Goal: Task Accomplishment & Management: Use online tool/utility

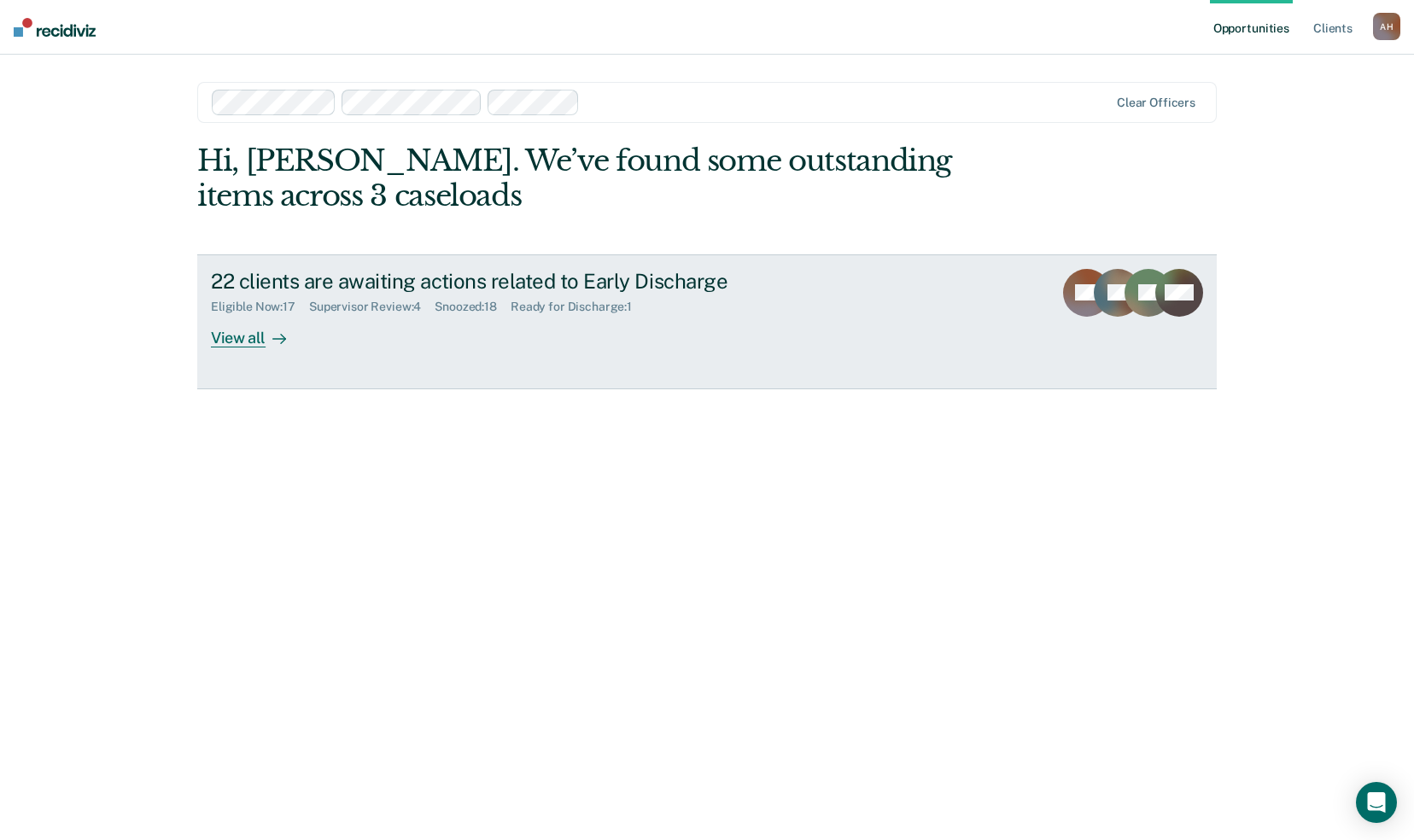
click at [389, 307] on div "Supervisor Review : 4" at bounding box center [372, 307] width 125 height 15
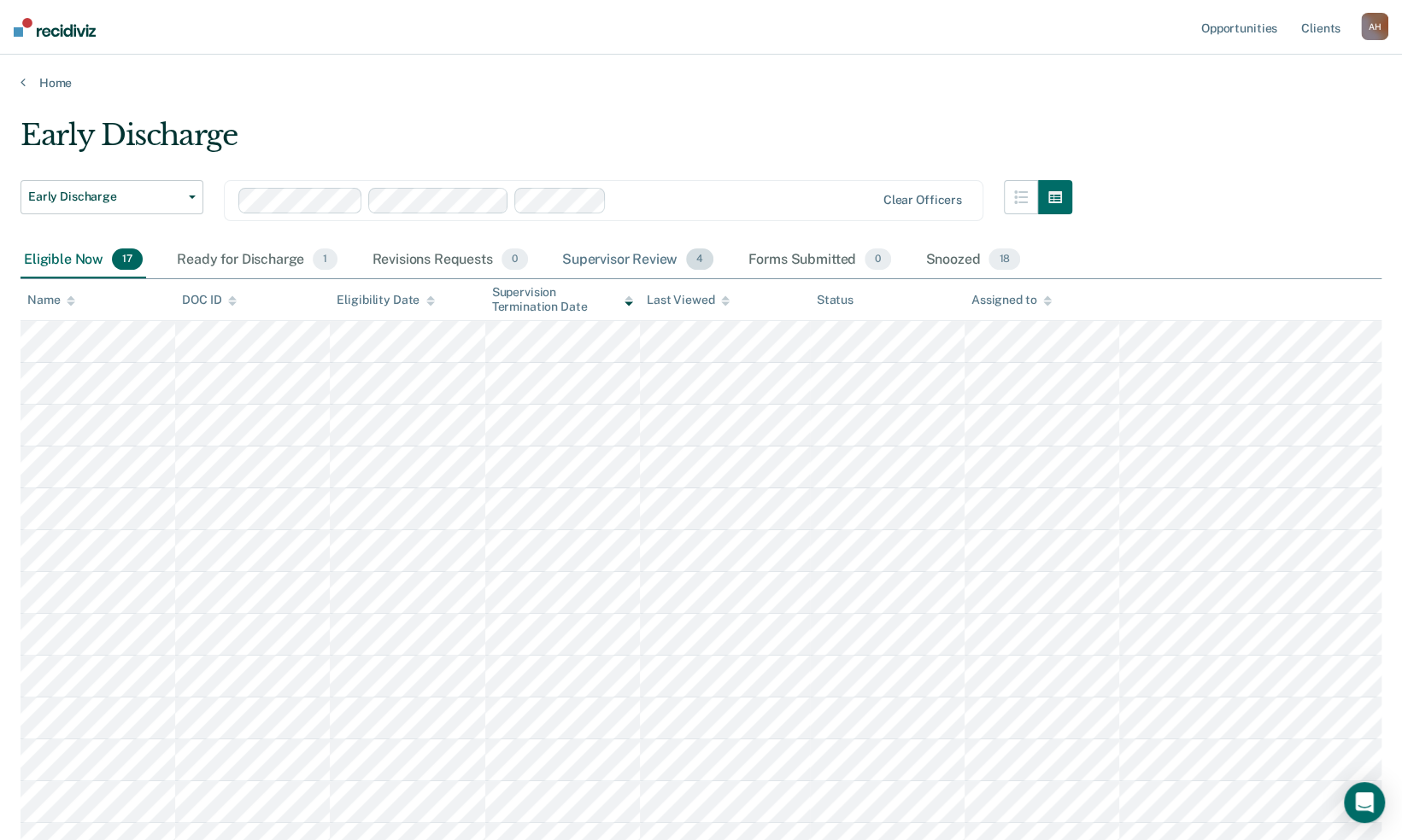
click at [638, 257] on div "Supervisor Review 4" at bounding box center [638, 260] width 158 height 38
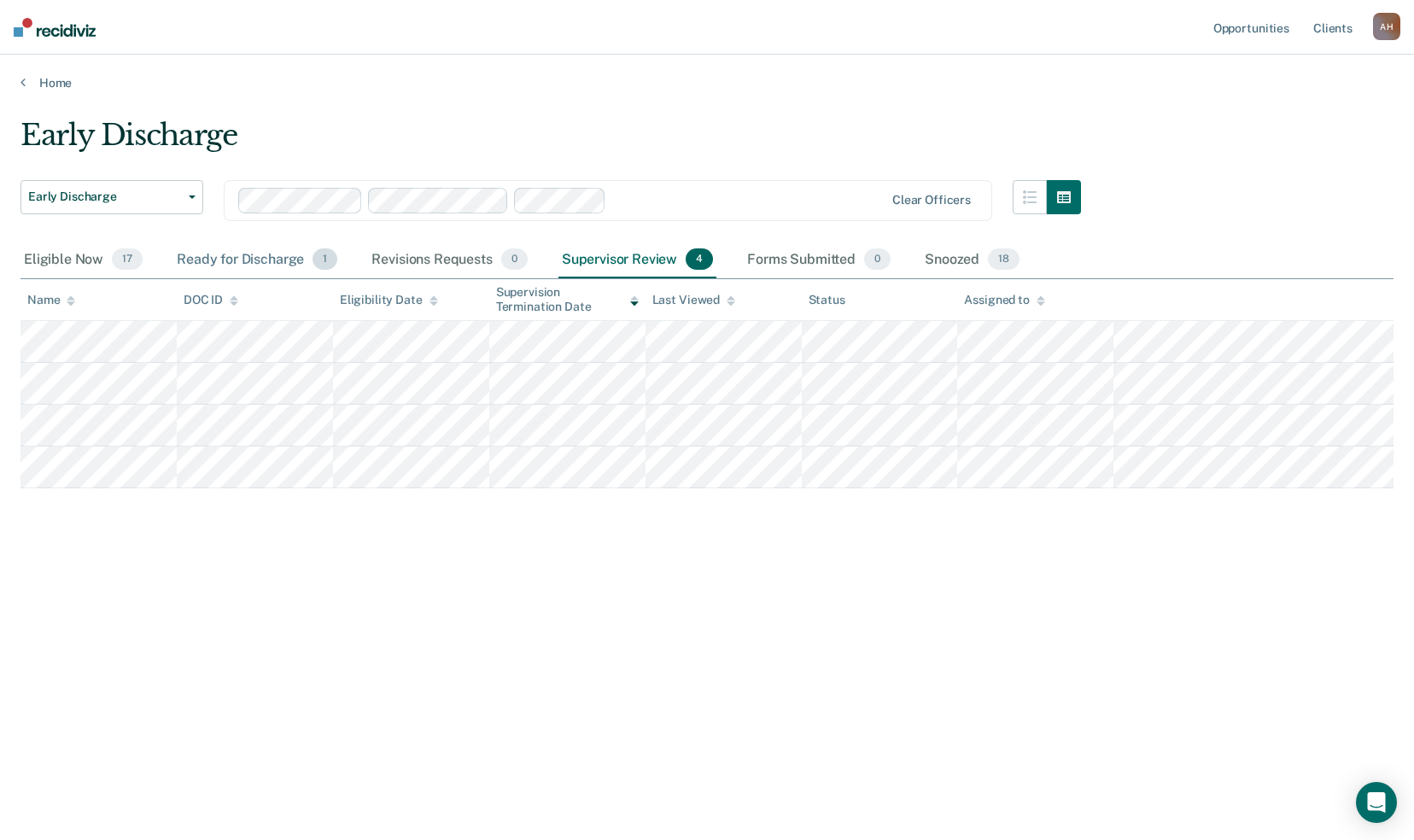
click at [237, 259] on div "Ready for Discharge 1" at bounding box center [257, 260] width 168 height 38
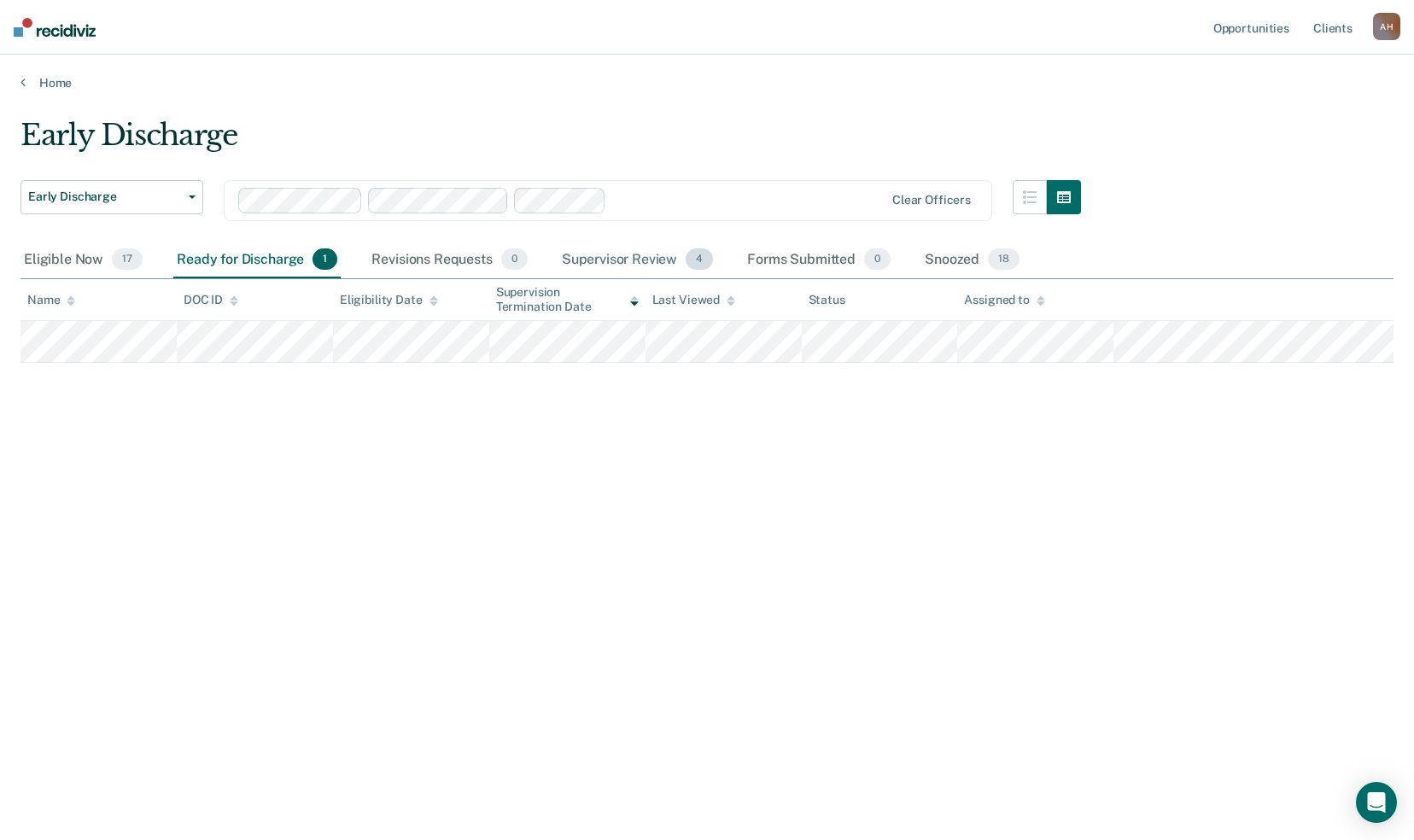
click at [642, 258] on div "Supervisor Review 4" at bounding box center [638, 260] width 158 height 38
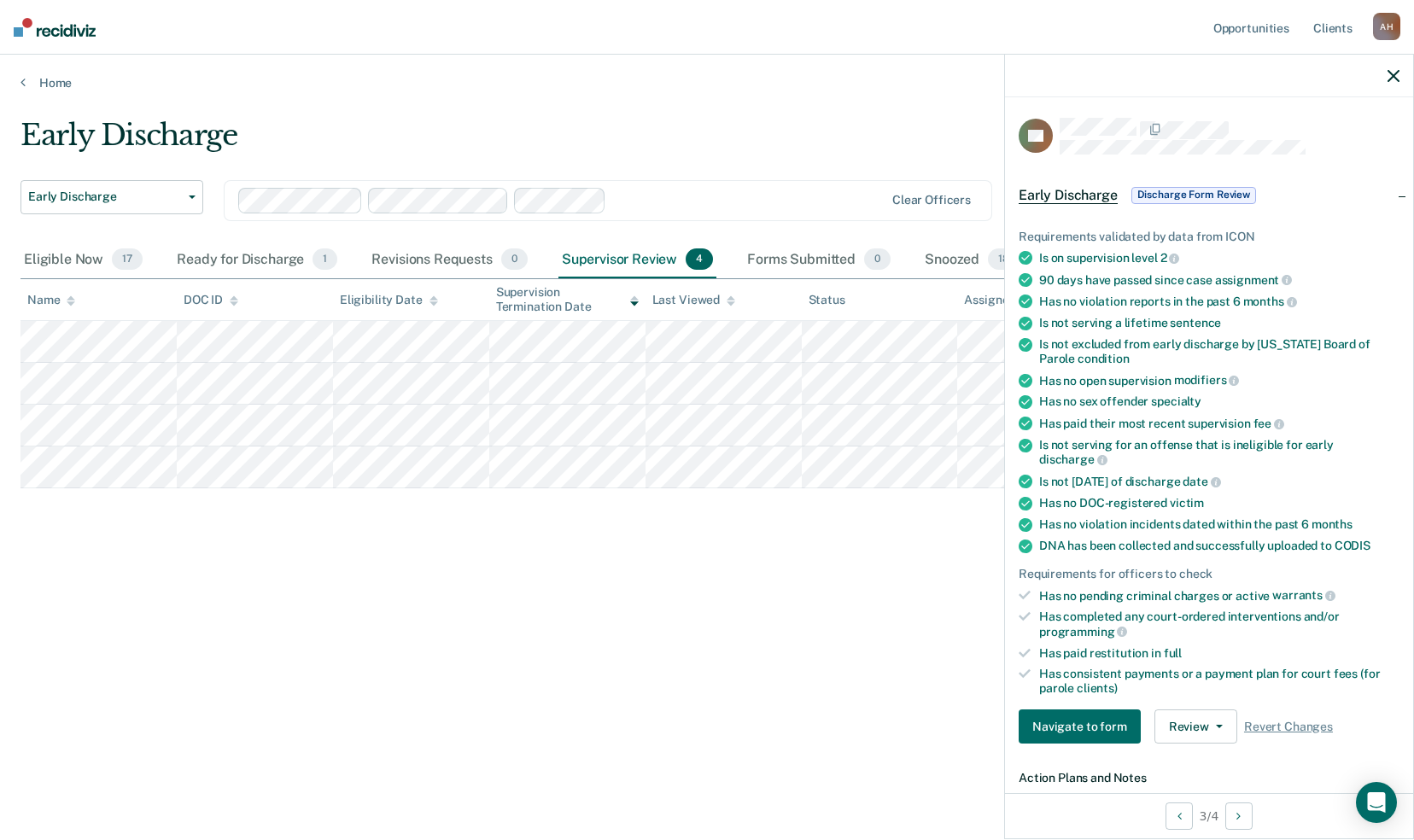
click at [567, 135] on div "Early Discharge" at bounding box center [550, 142] width 1061 height 49
click at [1211, 721] on button "Review" at bounding box center [1195, 726] width 82 height 34
click at [938, 642] on div "Early Discharge Early Discharge Early Discharge Clear officers Eligible Now 17 …" at bounding box center [707, 415] width 1373 height 595
click at [1269, 799] on div "DOC ID copied!" at bounding box center [1269, 795] width 94 height 16
click at [1210, 723] on button "Review" at bounding box center [1195, 726] width 82 height 34
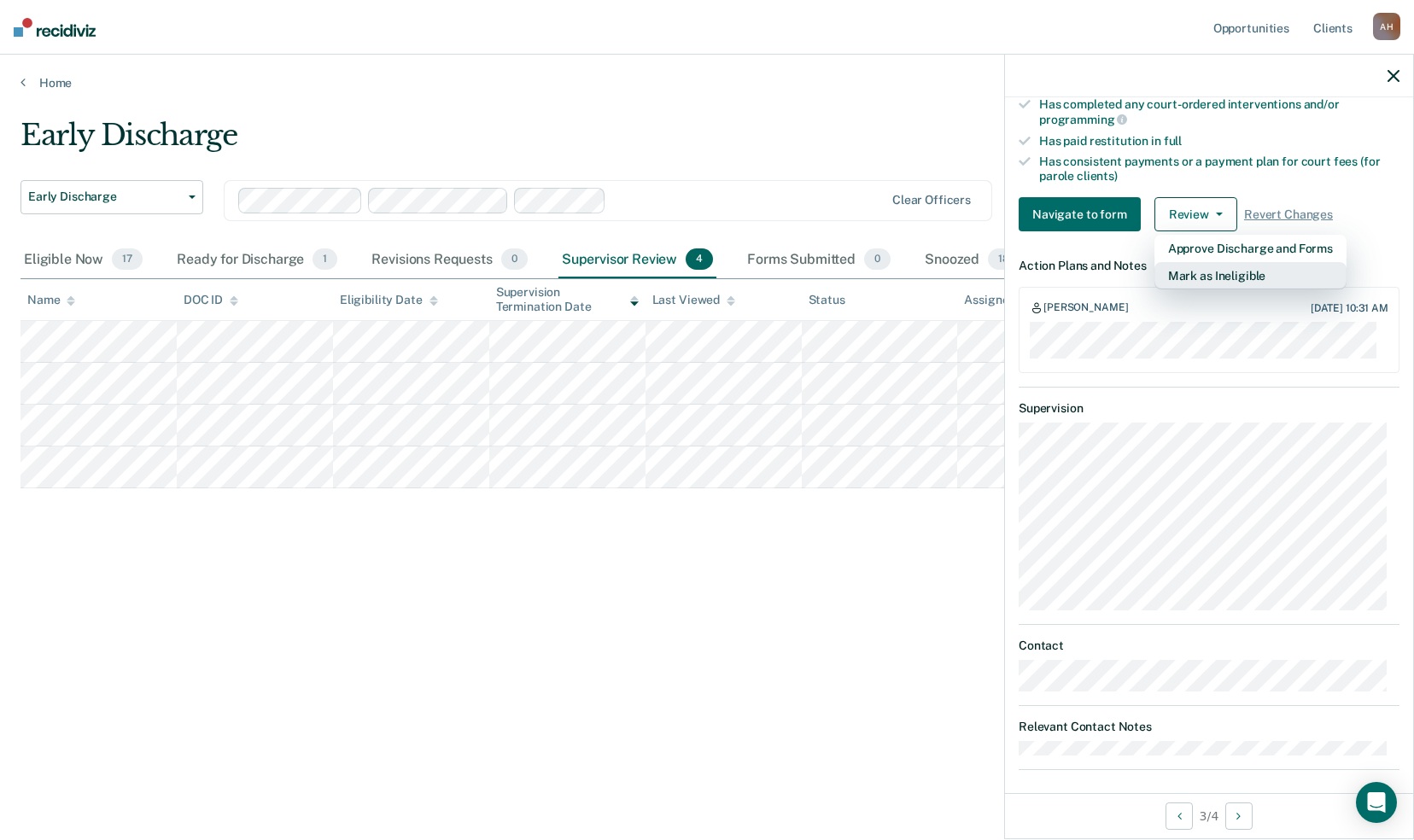
scroll to position [513, 0]
click at [1328, 166] on div "Has consistent payments or a payment plan for court fees (for parole clients)" at bounding box center [1219, 168] width 360 height 29
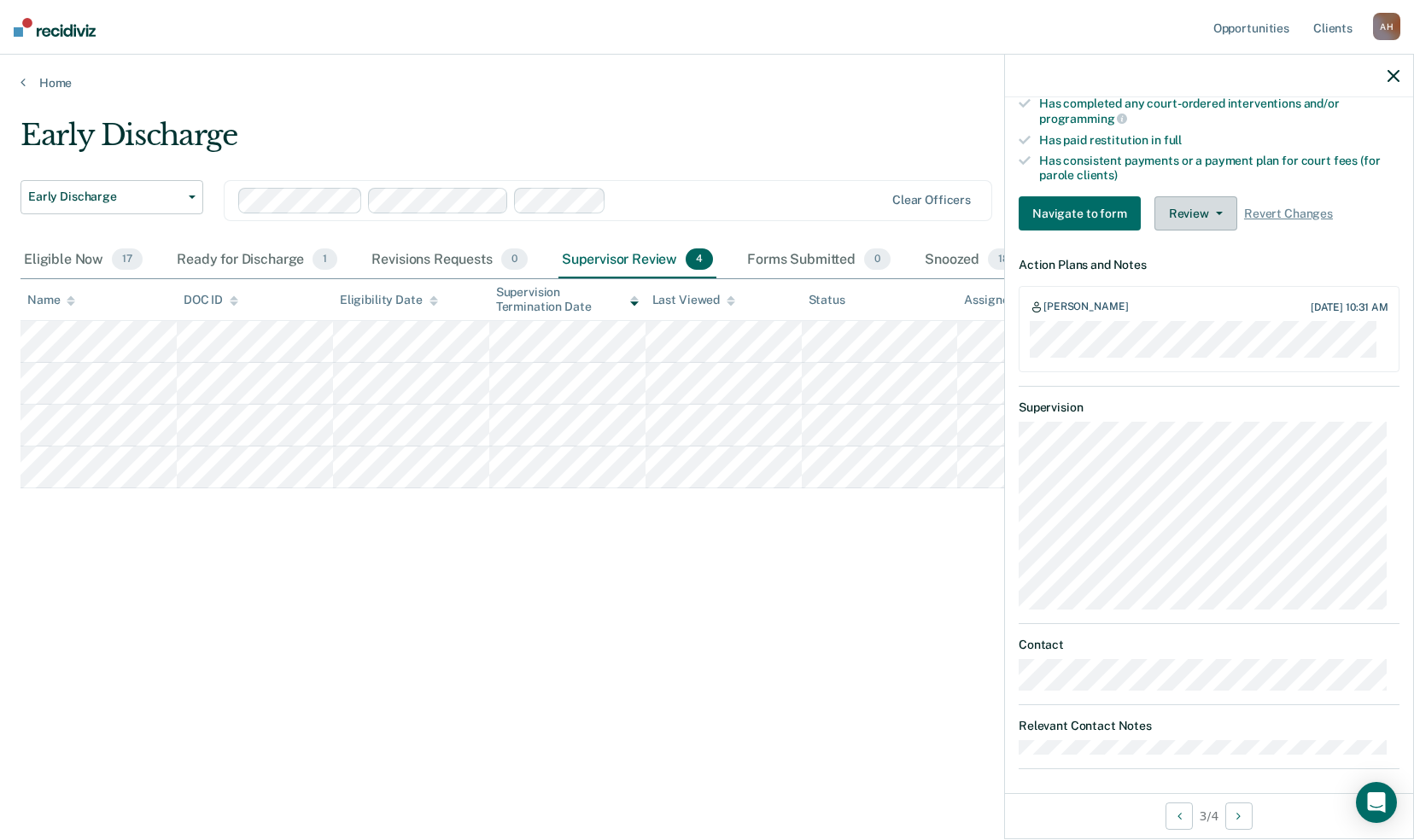
click at [1203, 207] on button "Review" at bounding box center [1195, 213] width 82 height 34
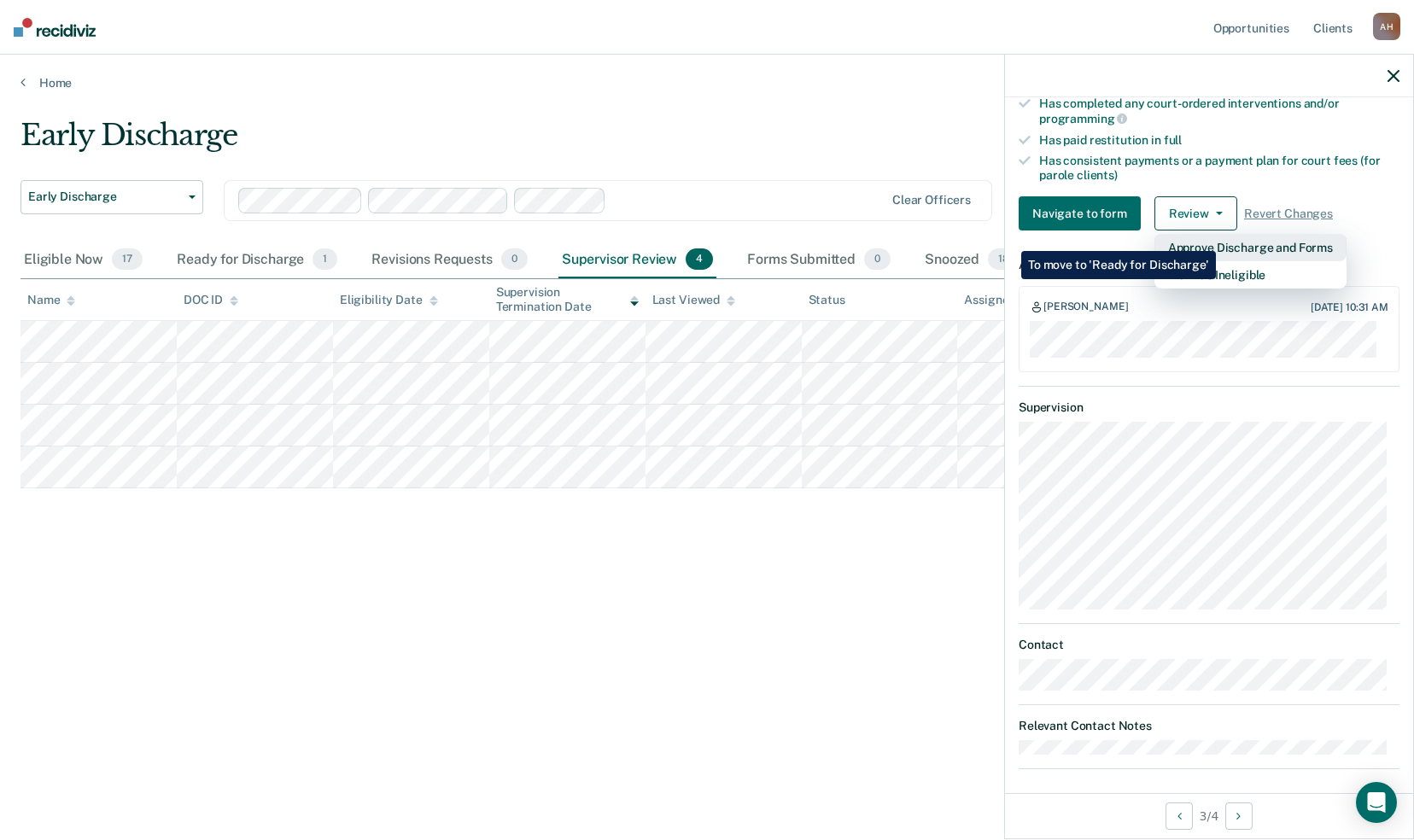
click at [1217, 238] on button "Approve Discharge and Forms" at bounding box center [1250, 247] width 192 height 27
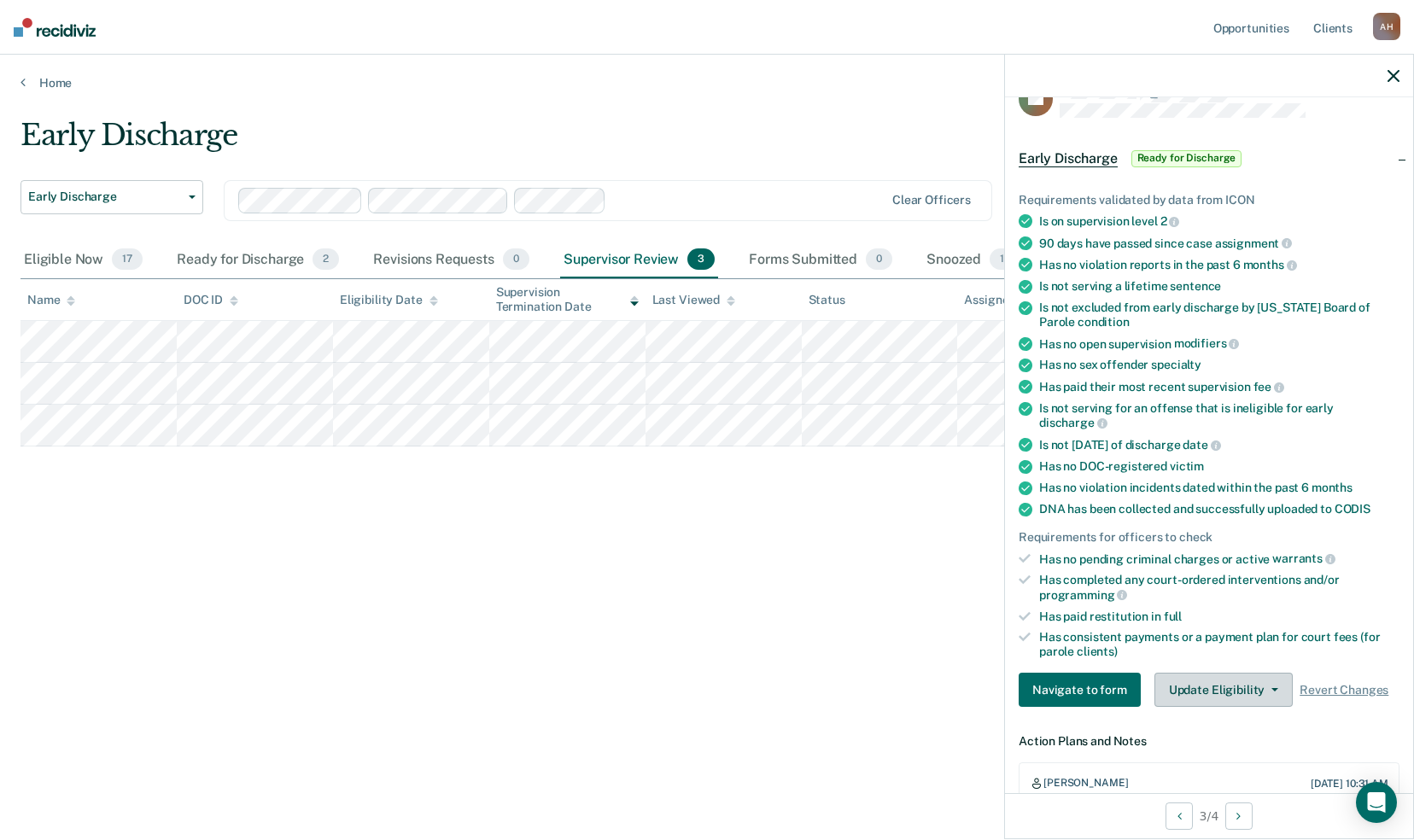
scroll to position [0, 0]
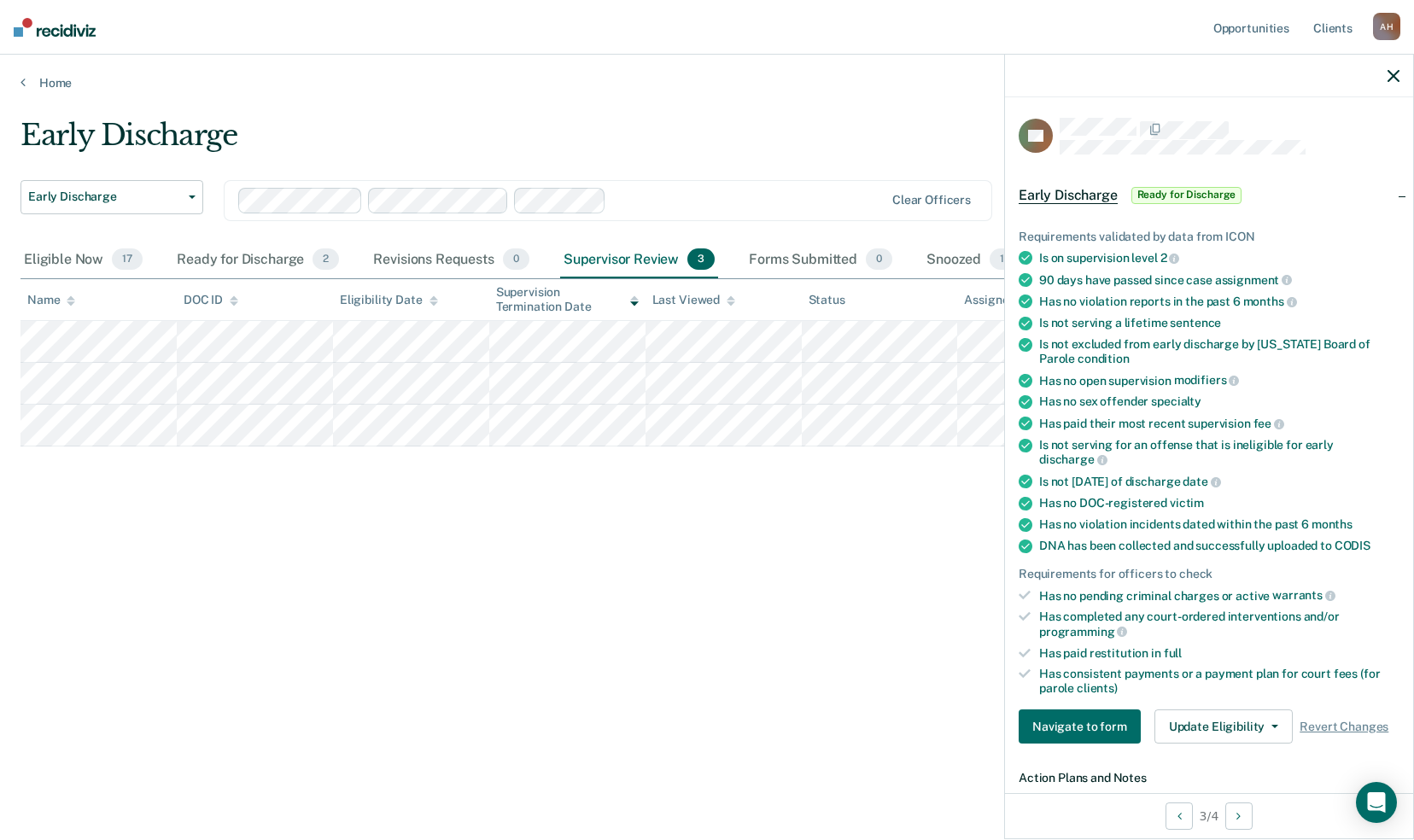
click at [1090, 193] on span "Early Discharge" at bounding box center [1068, 195] width 99 height 17
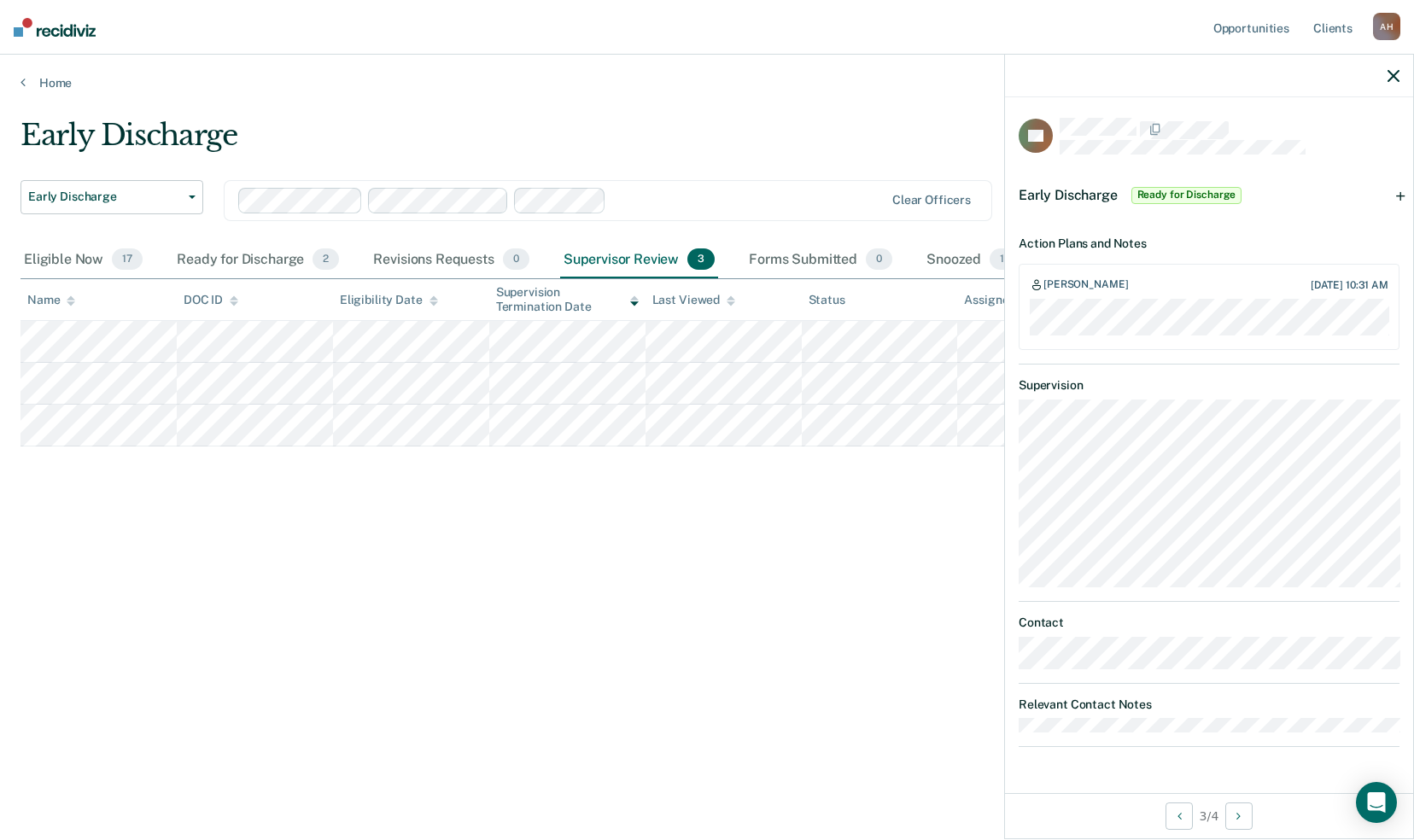
click at [1194, 192] on span "Ready for Discharge" at bounding box center [1187, 195] width 111 height 17
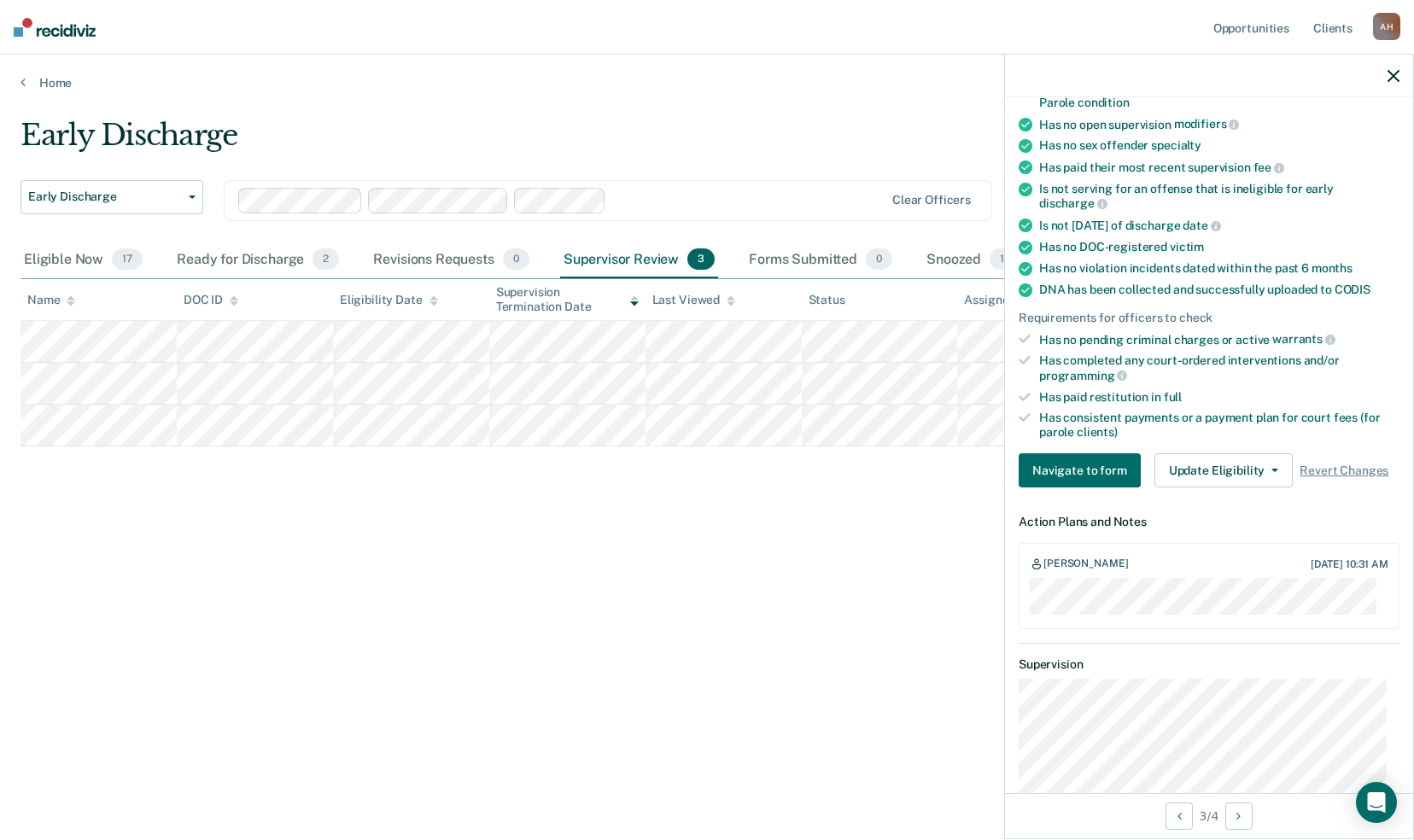
scroll to position [512, 0]
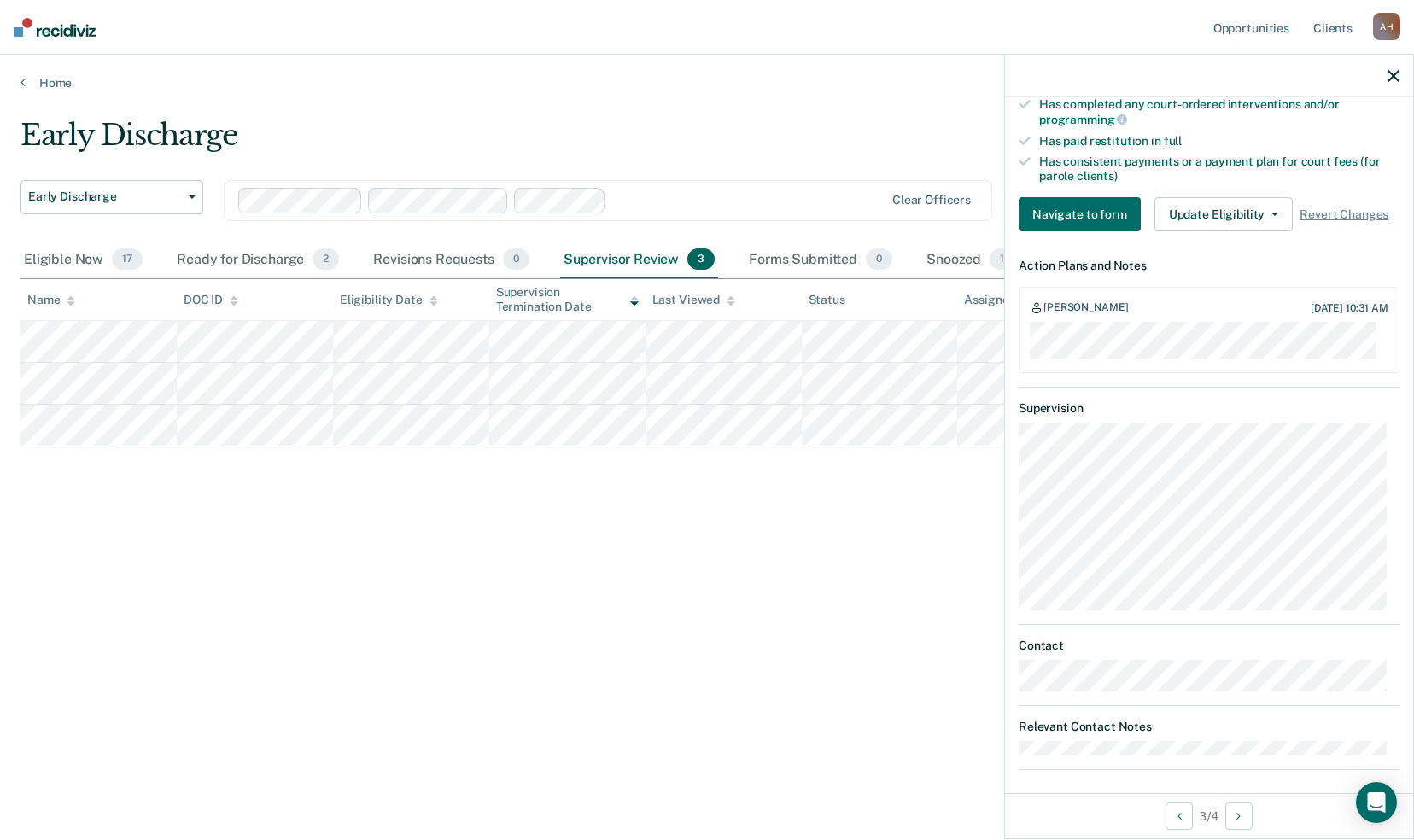
click at [726, 618] on div "Early Discharge Early Discharge Early Discharge Clear officers Eligible Now 17 …" at bounding box center [707, 415] width 1373 height 595
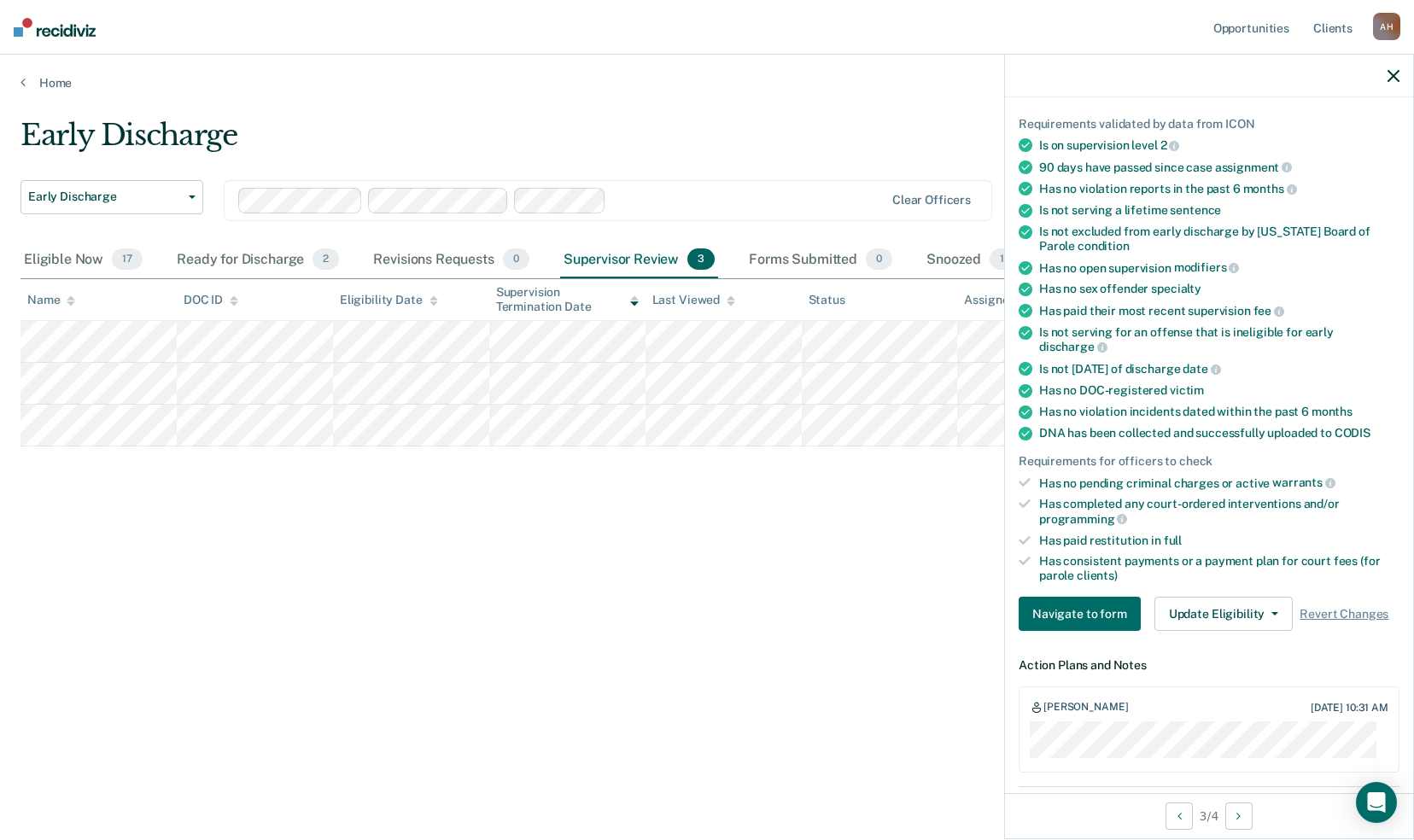
scroll to position [0, 0]
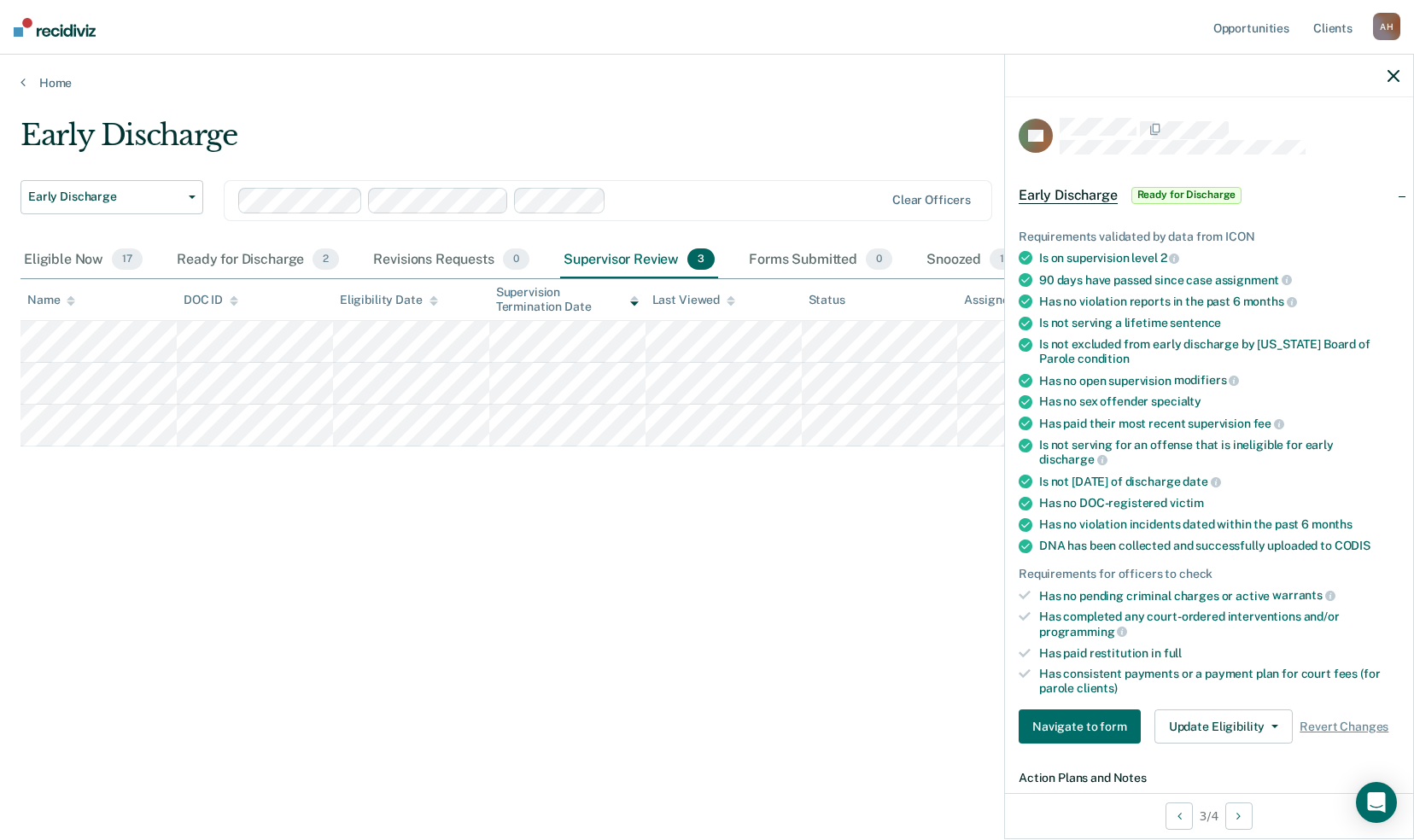
click at [693, 144] on div "Early Discharge" at bounding box center [550, 142] width 1061 height 49
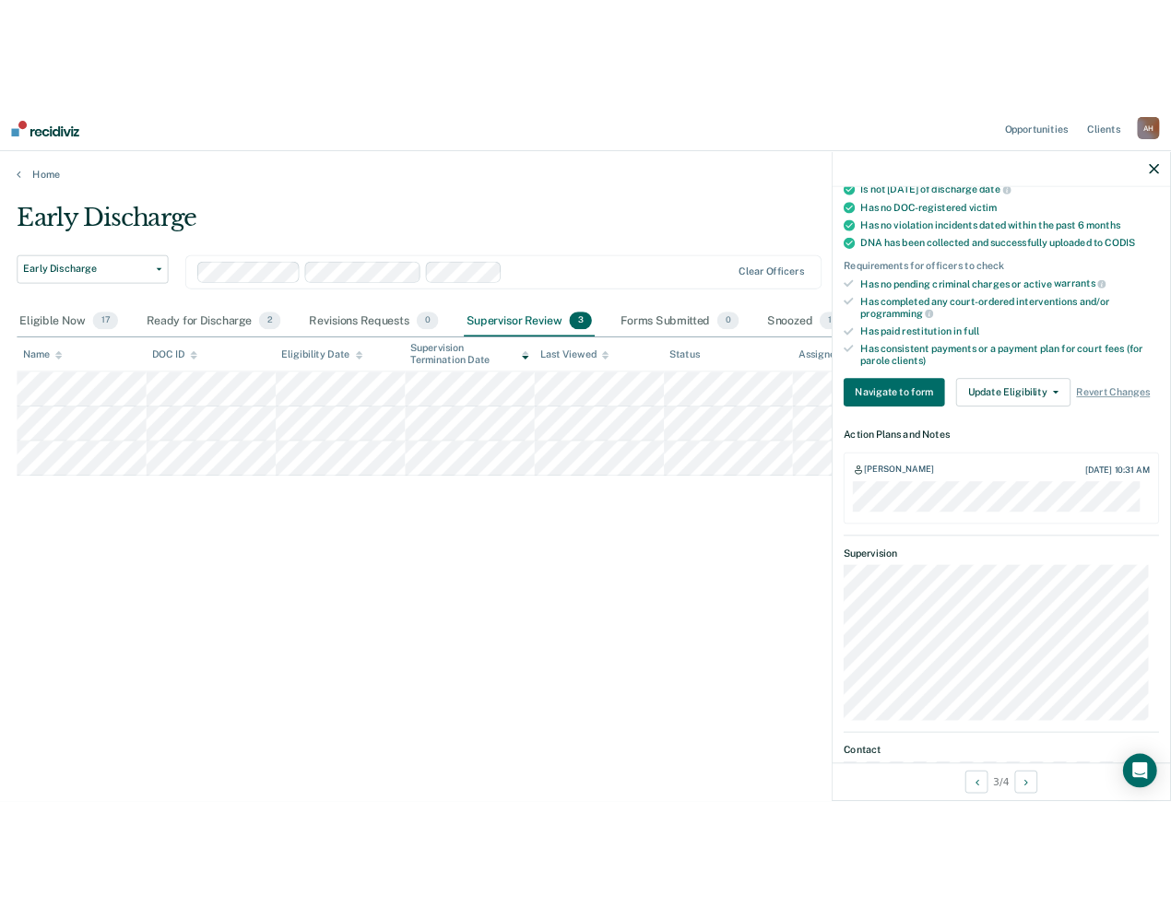
scroll to position [185, 0]
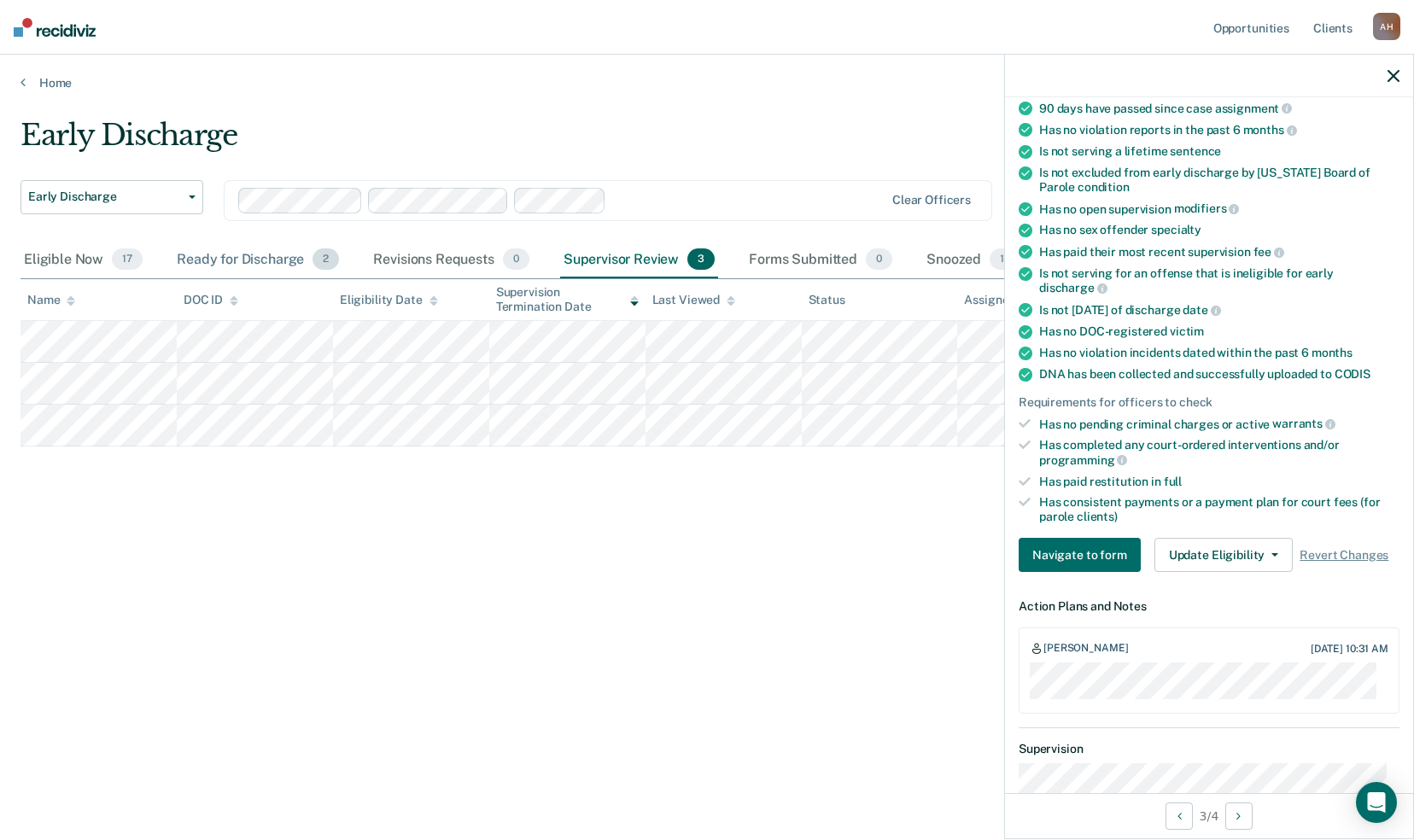
click at [265, 257] on div "Ready for Discharge 2" at bounding box center [258, 260] width 170 height 38
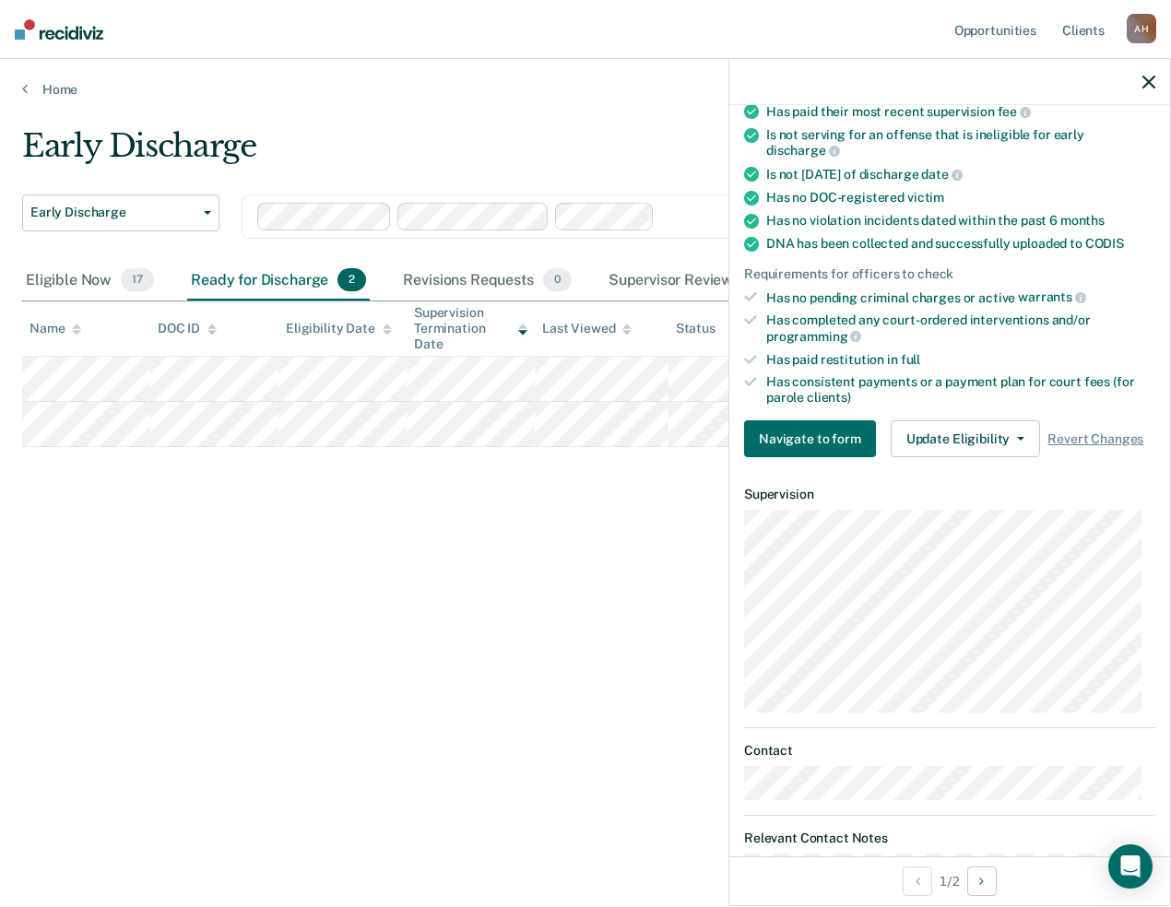
scroll to position [401, 0]
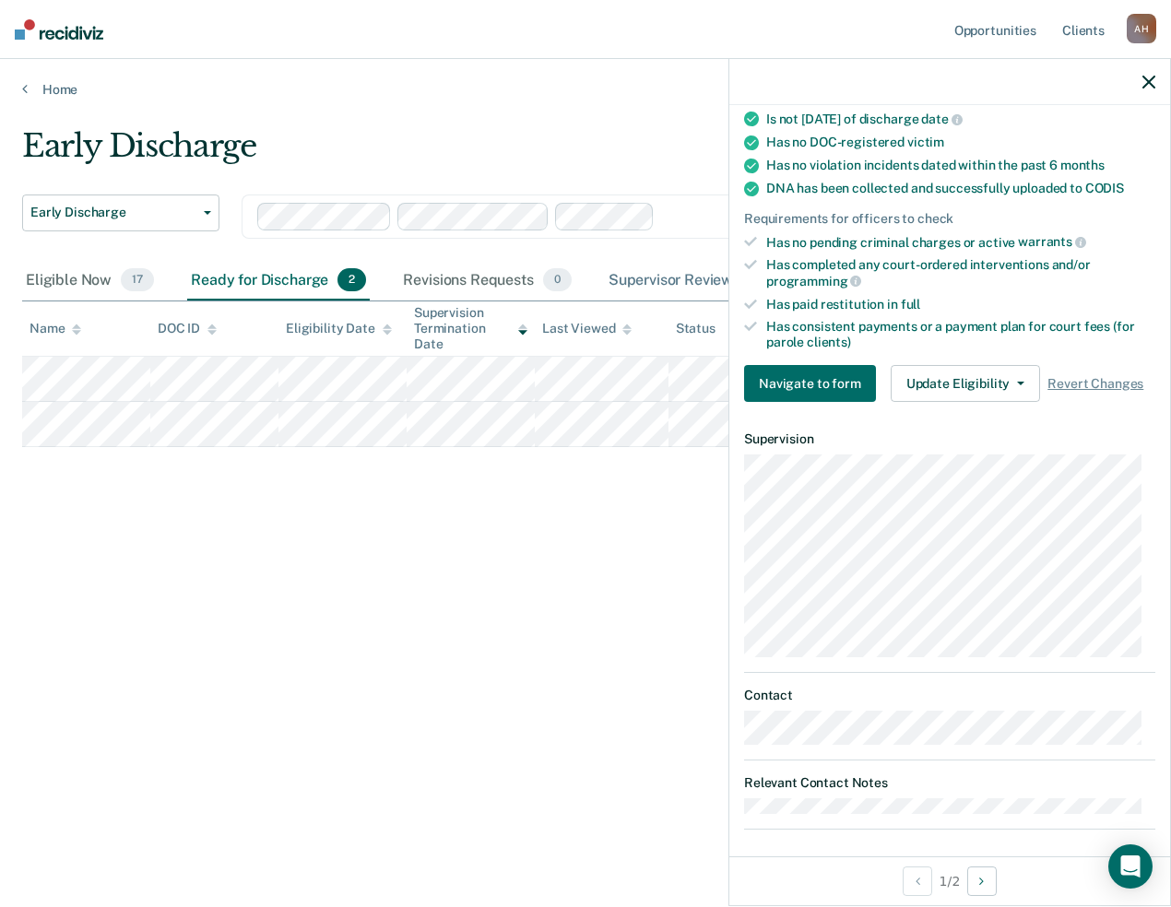
click at [653, 284] on div "Supervisor Review 3" at bounding box center [690, 281] width 171 height 41
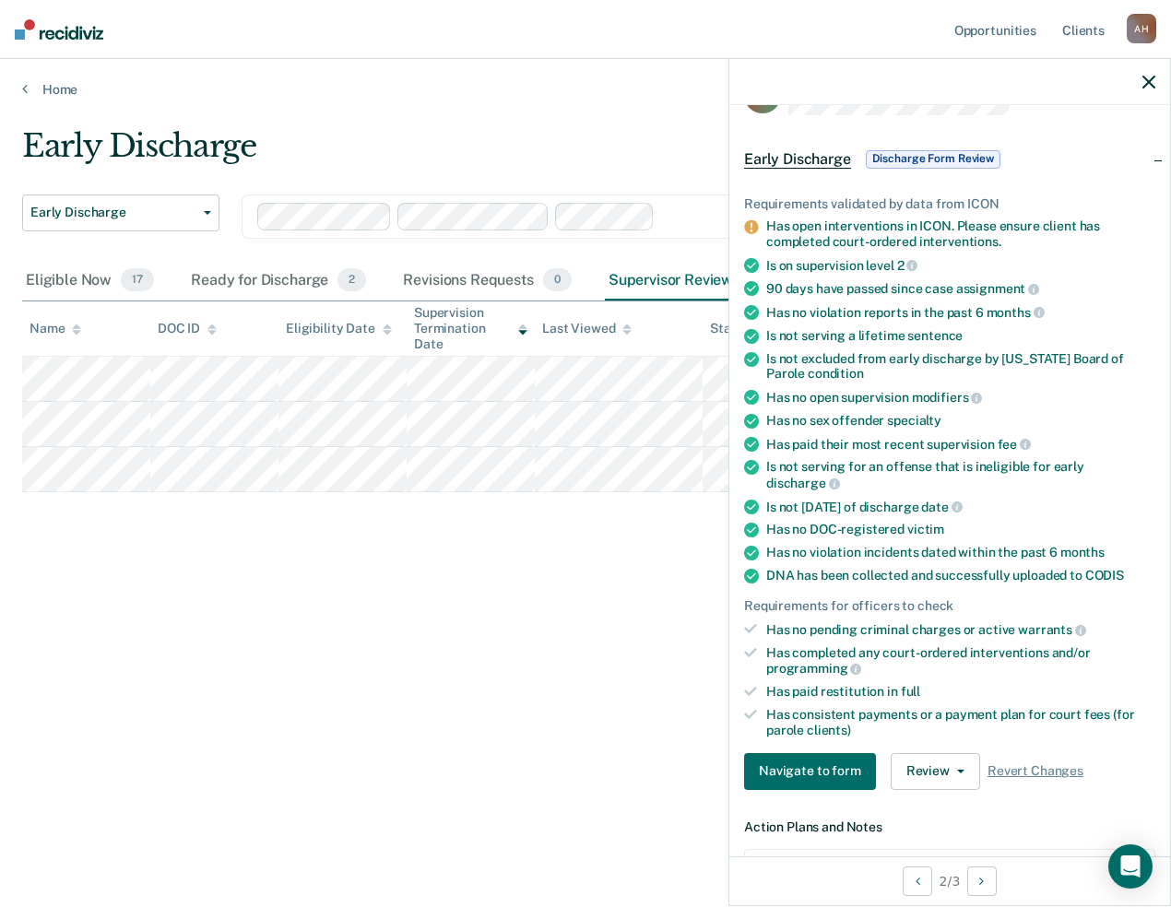
scroll to position [92, 0]
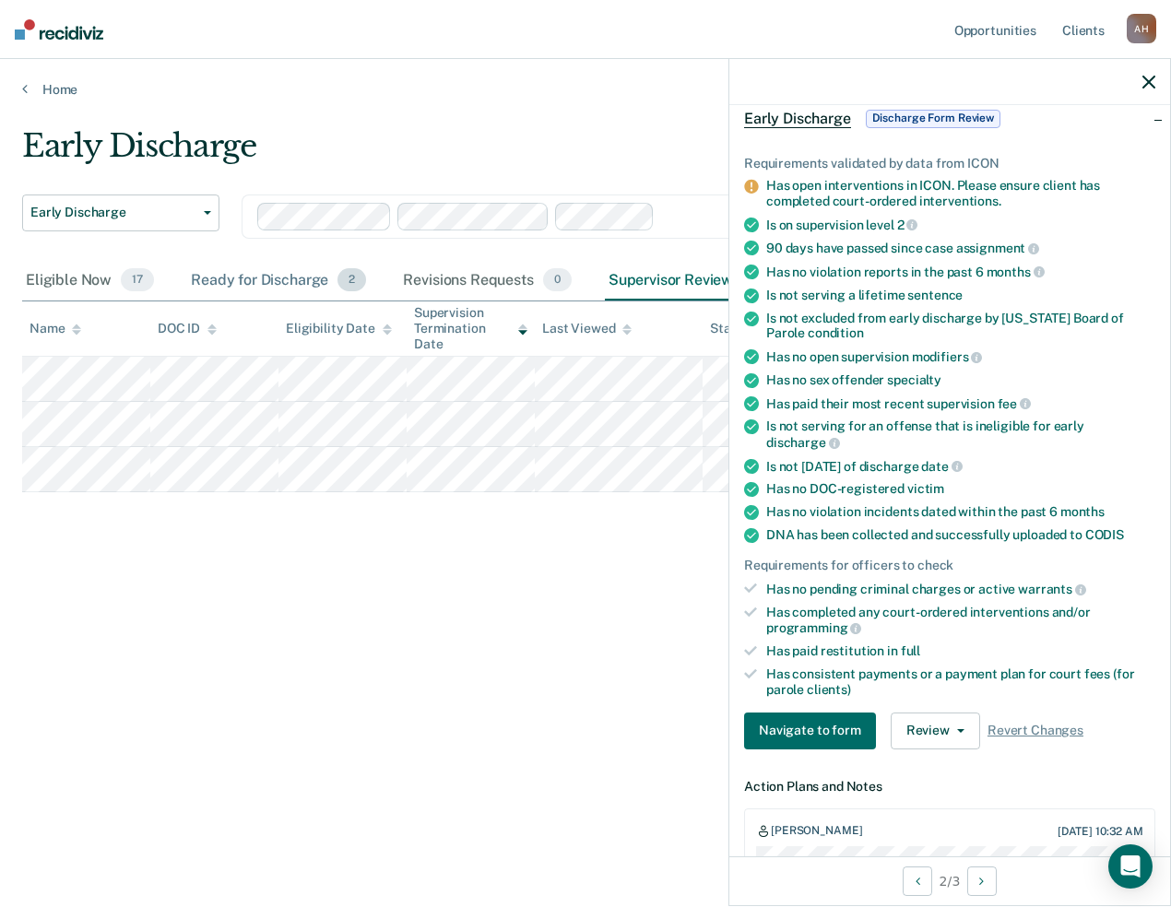
click at [262, 282] on div "Ready for Discharge 2" at bounding box center [278, 281] width 183 height 41
